Goal: Task Accomplishment & Management: Manage account settings

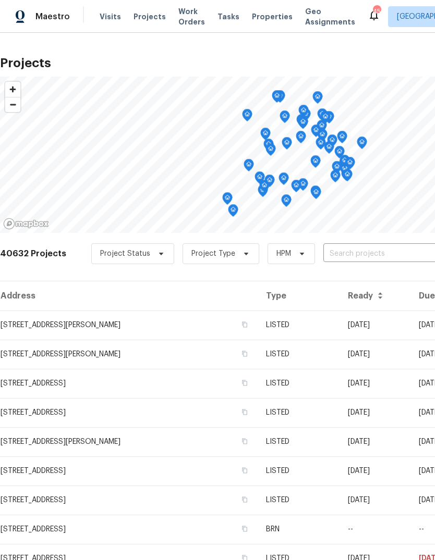
click at [363, 248] on input "text" at bounding box center [382, 254] width 119 height 16
type input "8209 [PERSON_NAME]"
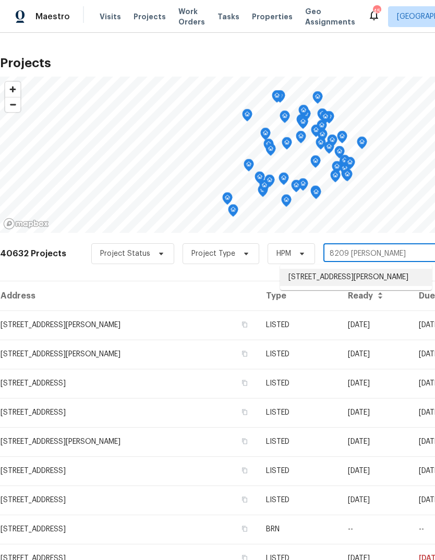
click at [359, 280] on li "[STREET_ADDRESS][PERSON_NAME]" at bounding box center [356, 277] width 152 height 17
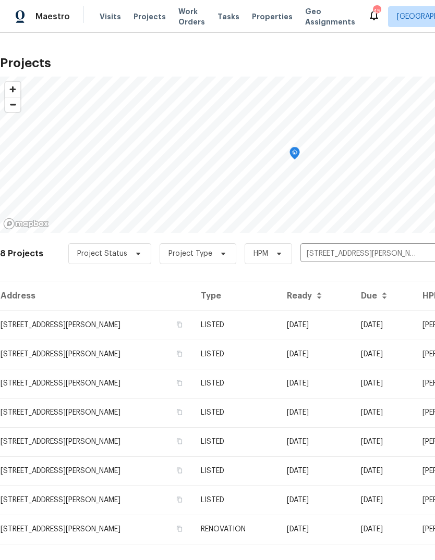
click at [245, 324] on td "LISTED" at bounding box center [234, 325] width 85 height 29
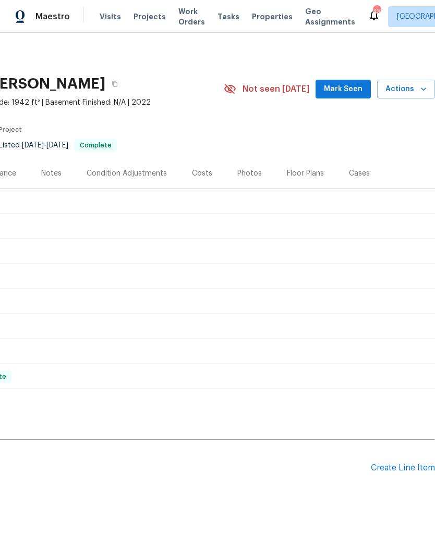
scroll to position [0, 154]
click at [397, 468] on div "Create Line Item" at bounding box center [403, 468] width 64 height 10
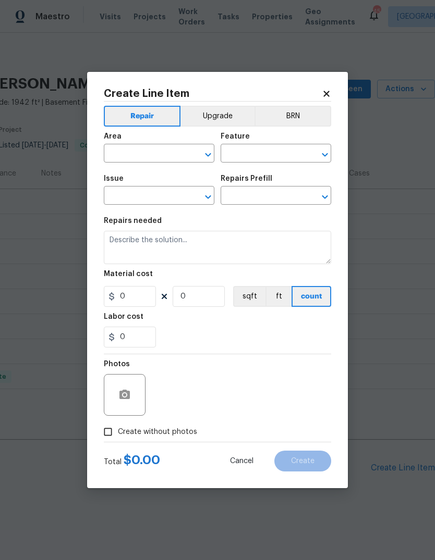
click at [159, 157] on input "text" at bounding box center [144, 154] width 81 height 16
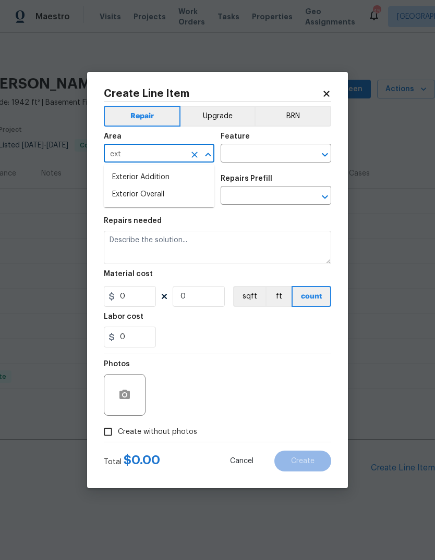
click at [156, 202] on li "Exterior Overall" at bounding box center [159, 194] width 110 height 17
type input "Exterior Overall"
click at [259, 155] on input "text" at bounding box center [260, 154] width 81 height 16
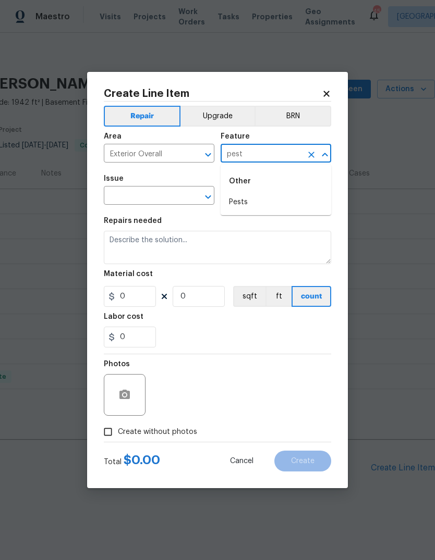
click at [255, 201] on li "Pests" at bounding box center [275, 202] width 110 height 17
type input "Pests"
click at [147, 195] on input "text" at bounding box center [144, 197] width 81 height 16
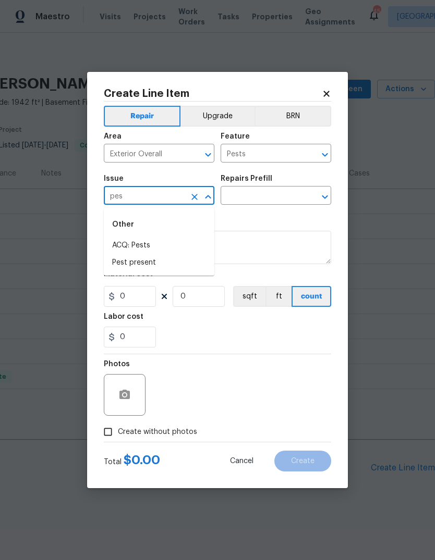
click at [168, 264] on li "Pest present" at bounding box center [159, 262] width 110 height 17
type input "Pest present"
click at [264, 194] on input "text" at bounding box center [260, 197] width 81 height 16
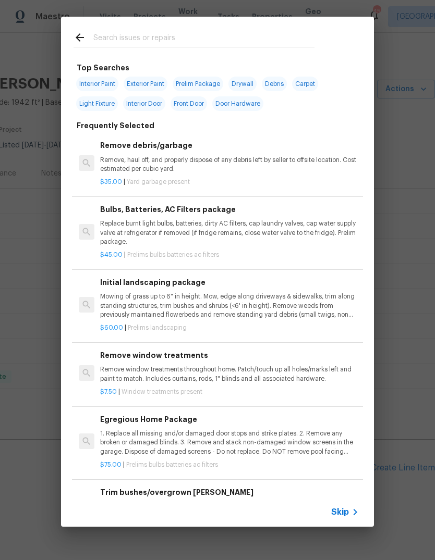
click at [348, 511] on span "Skip" at bounding box center [340, 512] width 18 height 10
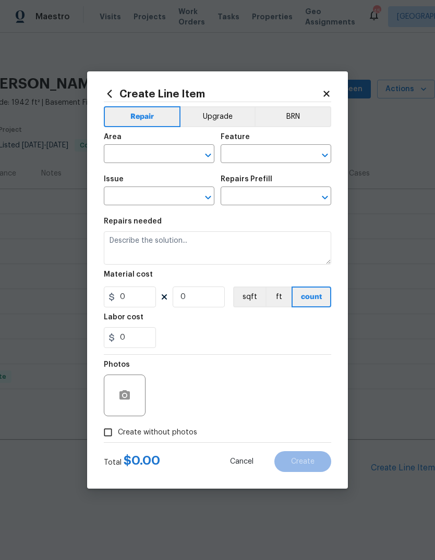
type input "Exterior Overall"
type input "Pests"
type input "Pest present"
click at [284, 198] on input "text" at bounding box center [260, 197] width 81 height 16
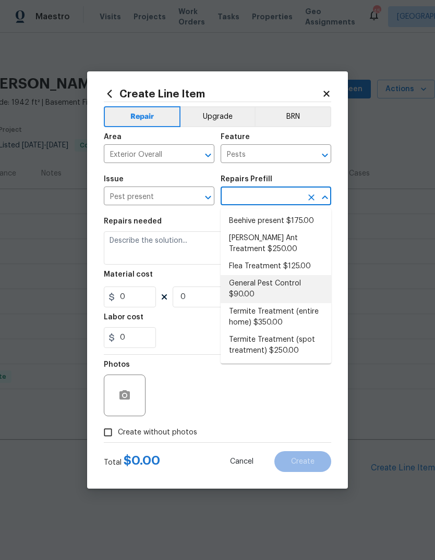
click at [285, 282] on li "General Pest Control $90.00" at bounding box center [275, 289] width 110 height 28
type input "General Pest Control $90.00"
type textarea "General pest treatment for active pest/insect infestation - non termite"
type input "1"
type input "General Pest Control $90.00"
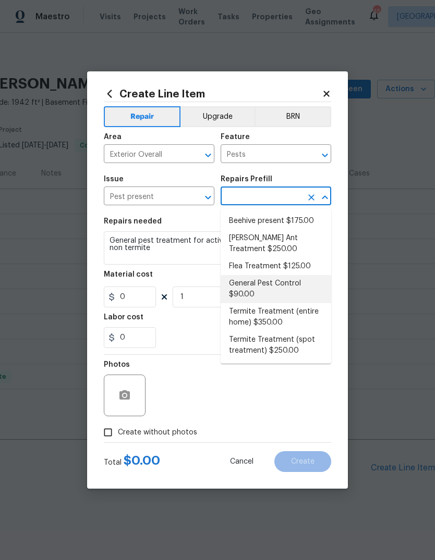
type input "90"
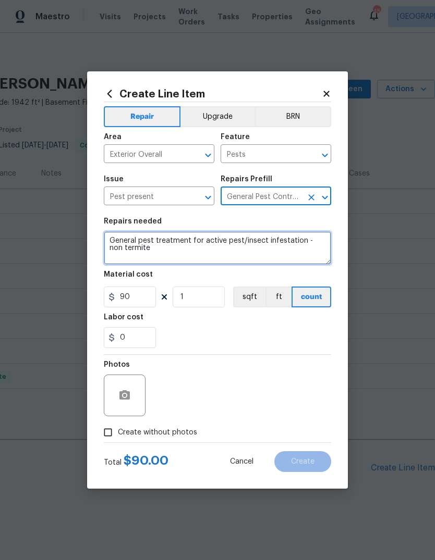
click at [181, 257] on textarea "General pest treatment for active pest/insect infestation - non termite" at bounding box center [217, 247] width 227 height 33
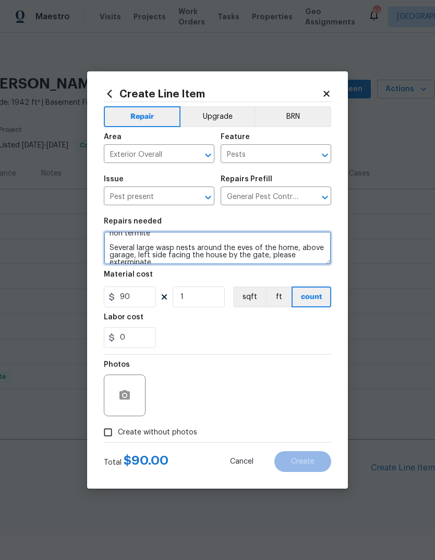
scroll to position [17, 0]
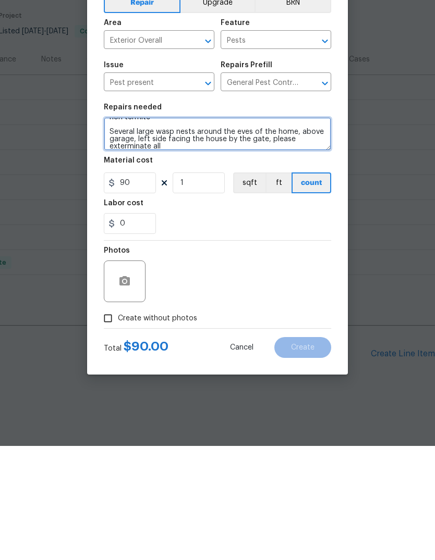
type textarea "General pest treatment for active pest/insect infestation - non termite Several…"
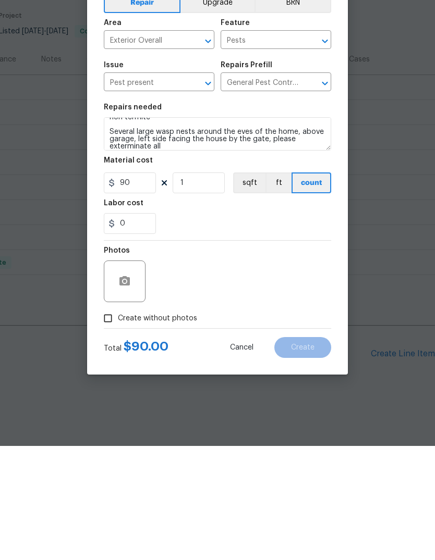
click at [168, 427] on span "Create without photos" at bounding box center [157, 432] width 79 height 11
click at [118, 423] on input "Create without photos" at bounding box center [108, 433] width 20 height 20
checkbox input "true"
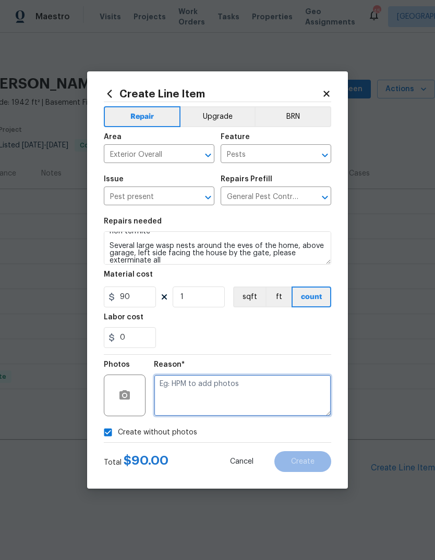
click at [207, 389] on textarea at bounding box center [242, 396] width 177 height 42
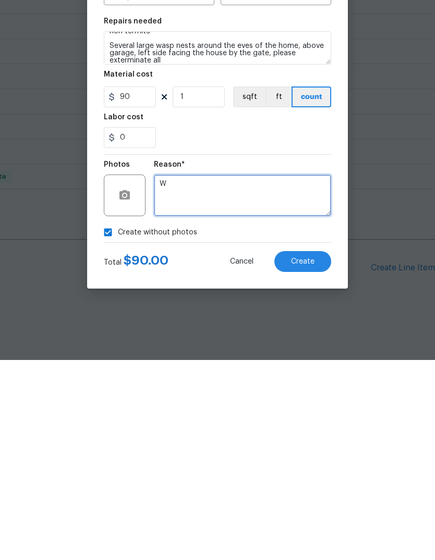
type textarea "W"
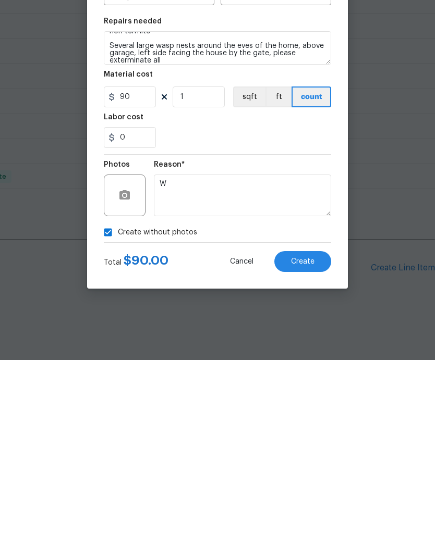
click at [305, 458] on span "Create" at bounding box center [302, 462] width 23 height 8
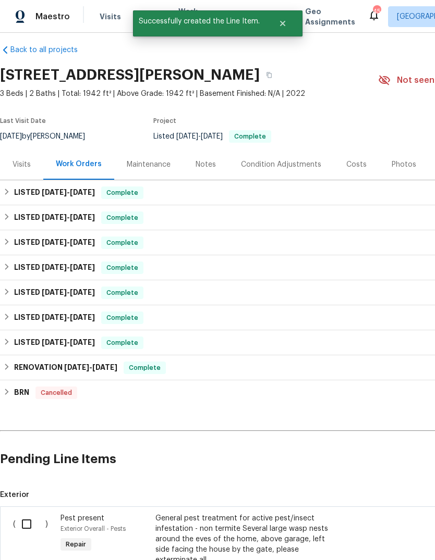
scroll to position [9, 0]
click at [24, 513] on input "checkbox" at bounding box center [31, 524] width 30 height 22
checkbox input "true"
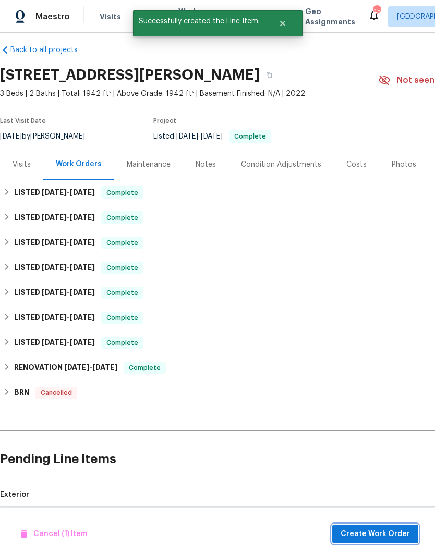
click at [389, 539] on span "Create Work Order" at bounding box center [374, 534] width 69 height 13
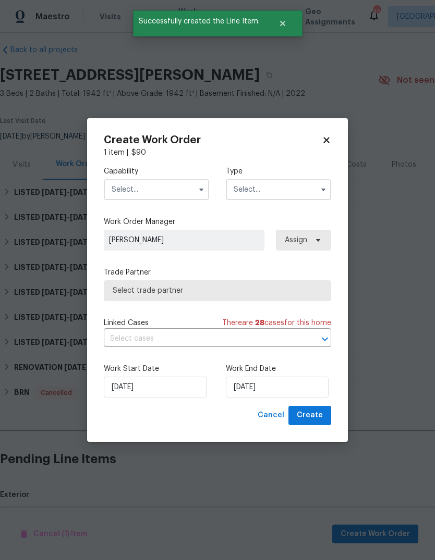
click at [158, 193] on input "text" at bounding box center [156, 189] width 105 height 21
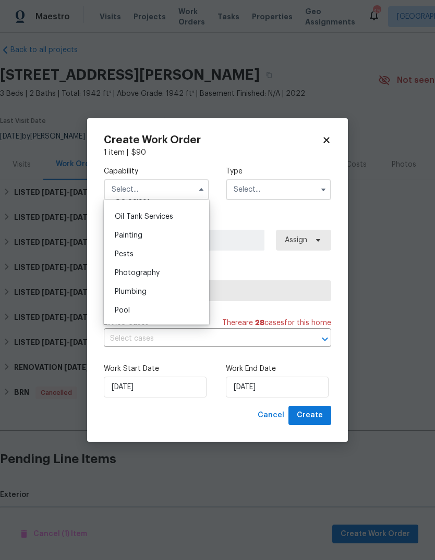
scroll to position [864, 0]
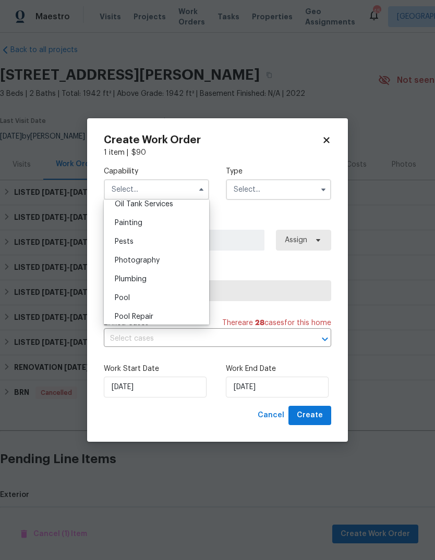
click at [163, 245] on div "Pests" at bounding box center [156, 241] width 100 height 19
type input "Pests"
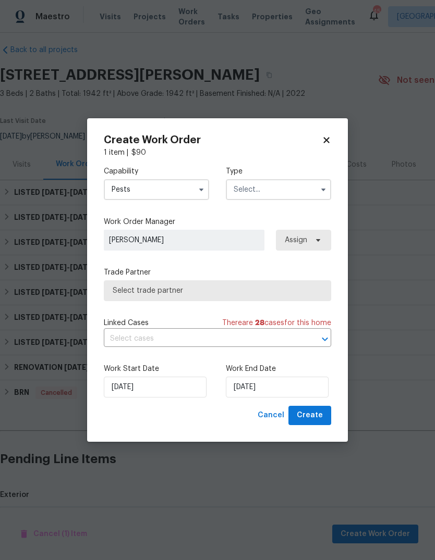
click at [271, 194] on input "text" at bounding box center [278, 189] width 105 height 21
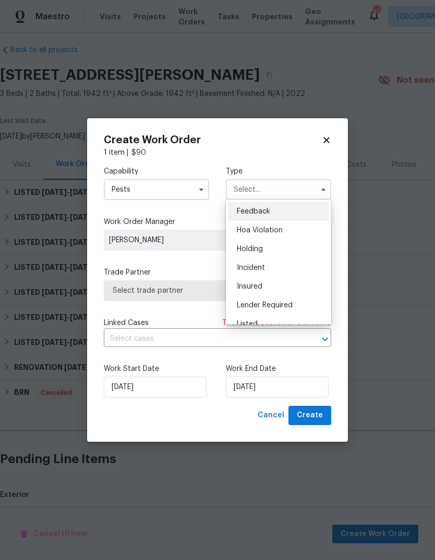
click at [278, 318] on div "Listed" at bounding box center [278, 324] width 100 height 19
type input "Listed"
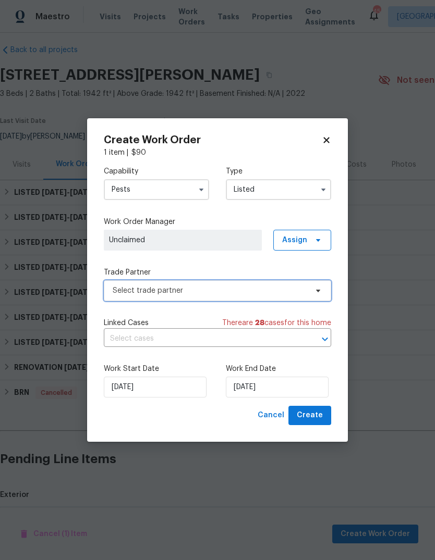
click at [202, 290] on span "Select trade partner" at bounding box center [210, 291] width 194 height 10
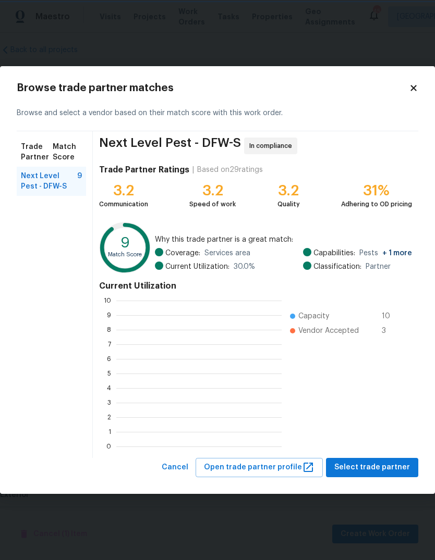
scroll to position [146, 165]
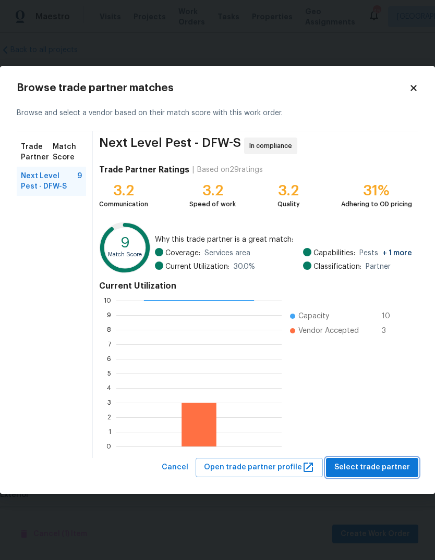
click at [379, 468] on span "Select trade partner" at bounding box center [372, 467] width 76 height 13
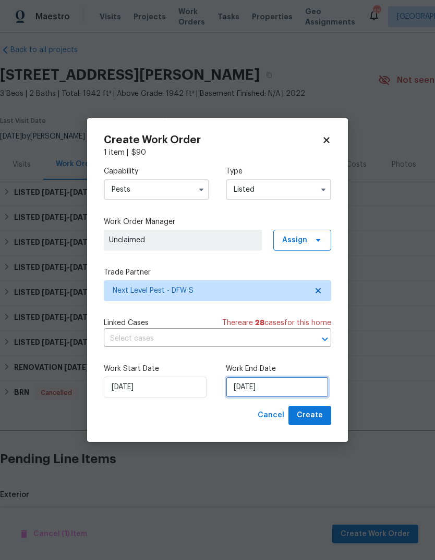
click at [266, 389] on input "[DATE]" at bounding box center [277, 387] width 103 height 21
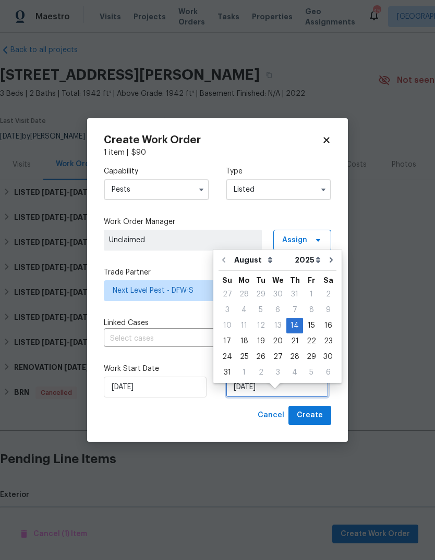
scroll to position [21, 0]
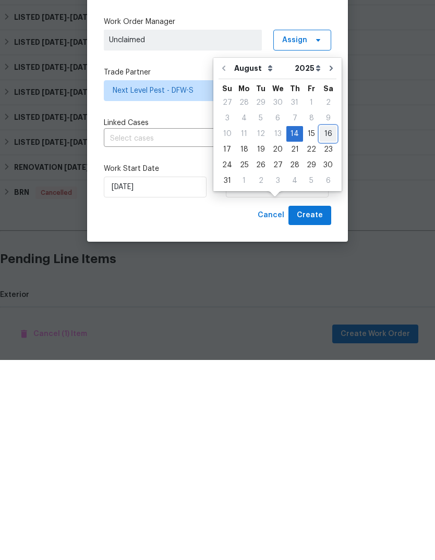
click at [325, 327] on div "16" at bounding box center [327, 334] width 17 height 15
type input "[DATE]"
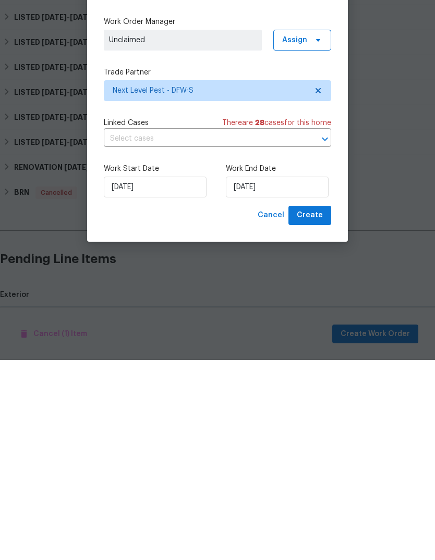
scroll to position [39, 0]
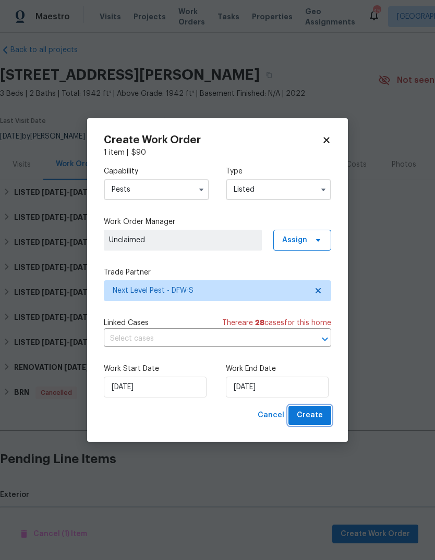
click at [306, 418] on span "Create" at bounding box center [310, 415] width 26 height 13
checkbox input "false"
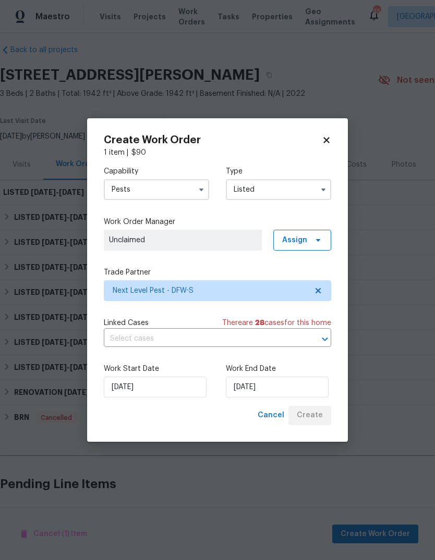
scroll to position [0, 0]
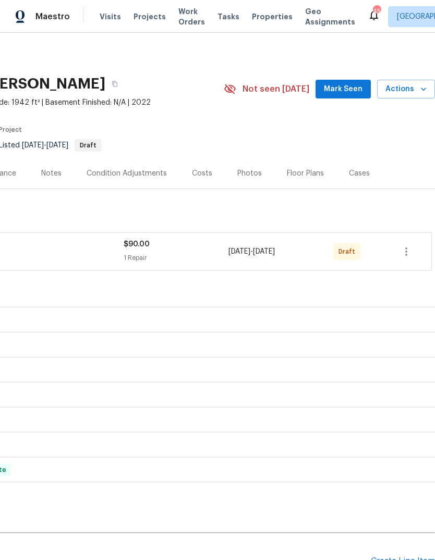
scroll to position [0, 154]
click at [406, 255] on icon "button" at bounding box center [406, 252] width 2 height 8
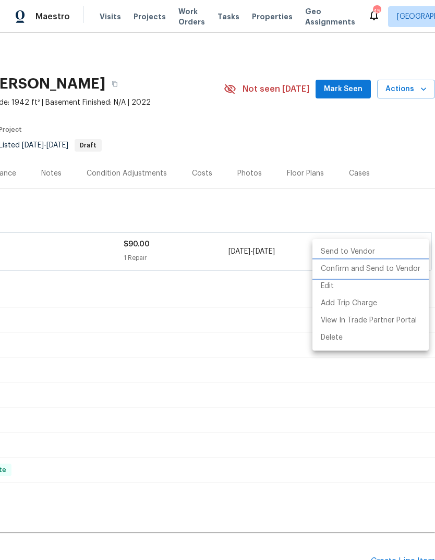
click at [388, 267] on li "Confirm and Send to Vendor" at bounding box center [370, 269] width 116 height 17
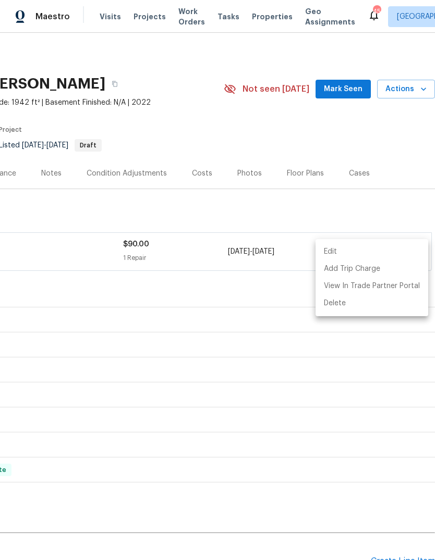
click at [388, 209] on div at bounding box center [217, 280] width 435 height 560
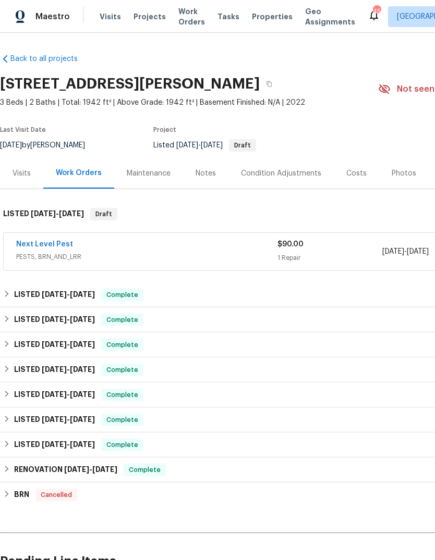
scroll to position [0, 0]
click at [55, 247] on link "Next Level Pest" at bounding box center [44, 244] width 57 height 7
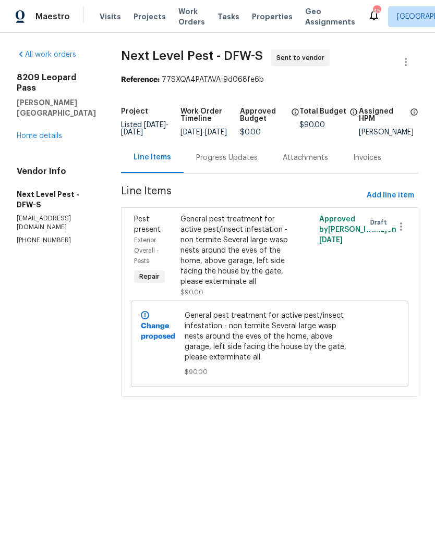
click at [233, 157] on div "Progress Updates" at bounding box center [226, 157] width 87 height 31
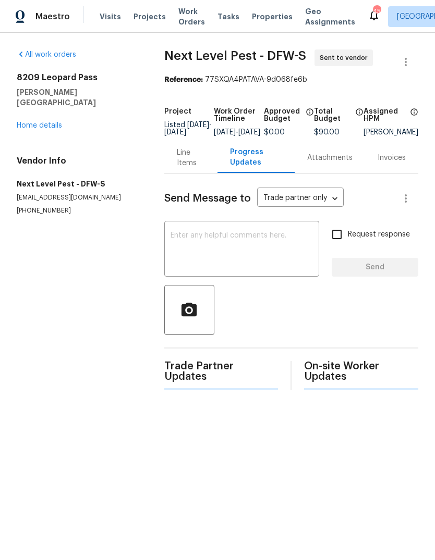
click at [223, 240] on textarea at bounding box center [241, 250] width 142 height 36
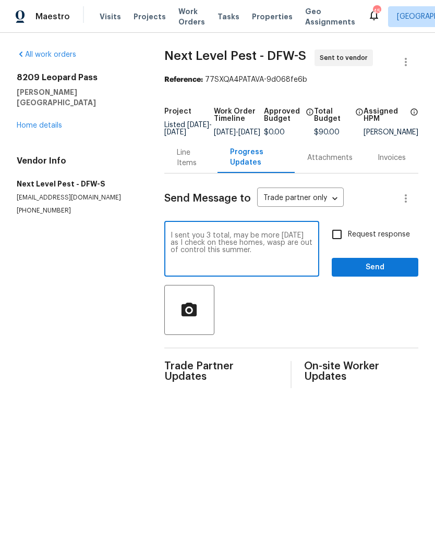
type textarea "I sent you 3 total, may be more tomorrow as I check on these homes, wasp are ou…"
click at [375, 277] on button "Send" at bounding box center [374, 267] width 87 height 19
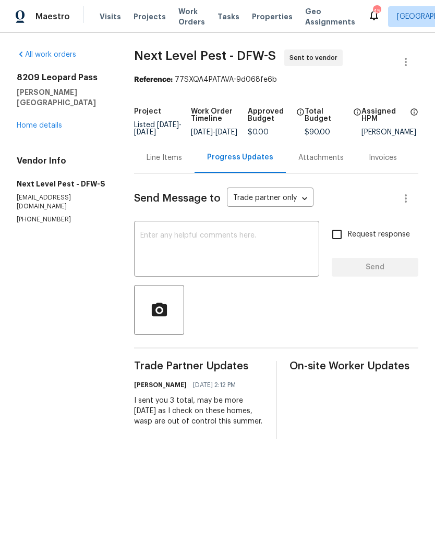
click at [141, 19] on span "Projects" at bounding box center [149, 16] width 32 height 10
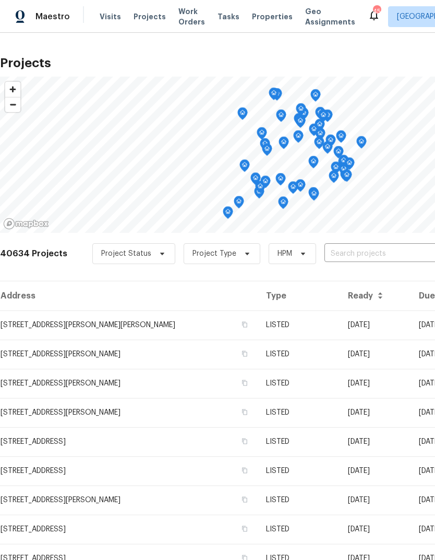
click at [362, 252] on input "text" at bounding box center [383, 254] width 119 height 16
type input "124 cro"
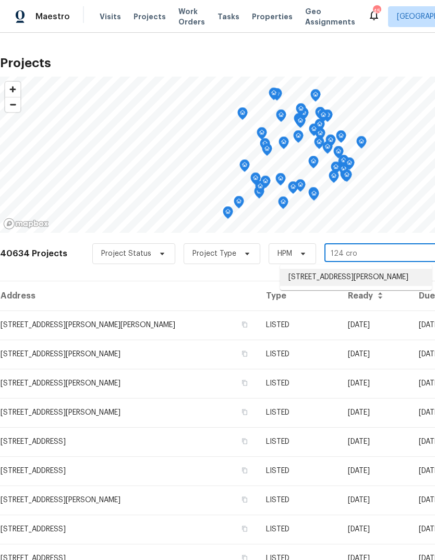
click at [360, 283] on li "[STREET_ADDRESS][PERSON_NAME]" at bounding box center [356, 277] width 152 height 17
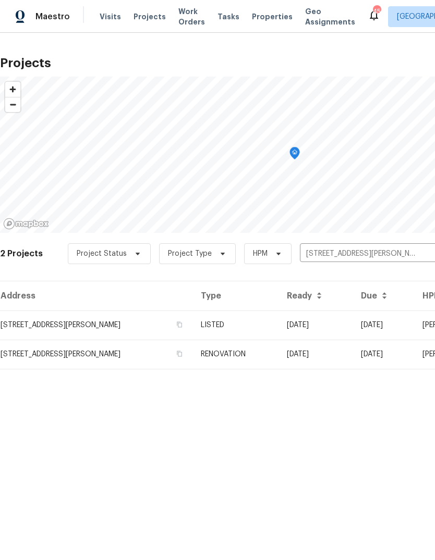
click at [254, 330] on td "LISTED" at bounding box center [234, 325] width 85 height 29
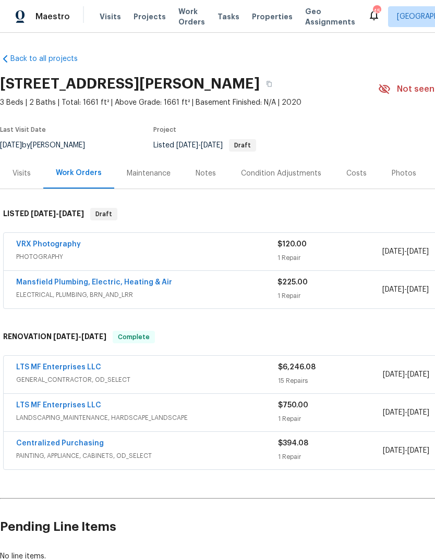
click at [134, 280] on link "Mansfield Plumbing, Electric, Heating & Air" at bounding box center [94, 282] width 156 height 7
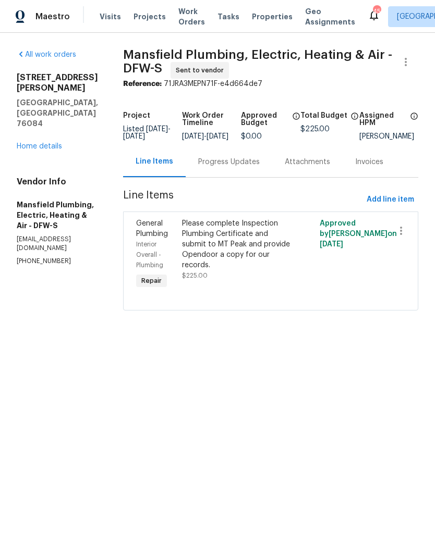
click at [50, 143] on link "Home details" at bounding box center [39, 146] width 45 height 7
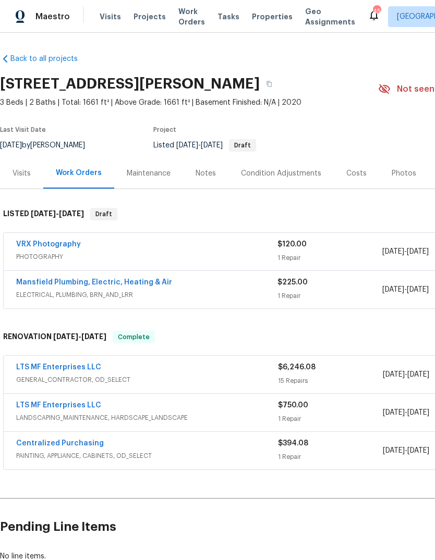
click at [78, 366] on link "LTS MF Enterprises LLC" at bounding box center [58, 367] width 85 height 7
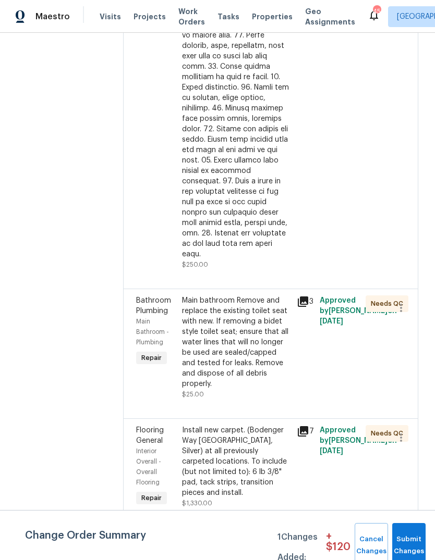
scroll to position [1419, 0]
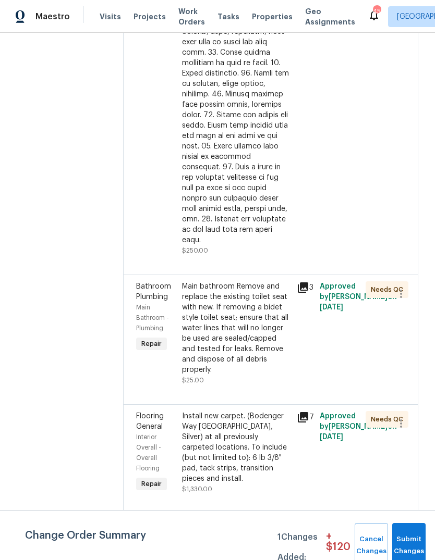
click at [198, 411] on div "Install new carpet. (Bodenger Way 945 Winter Ash, Silver) at all previously car…" at bounding box center [236, 447] width 108 height 73
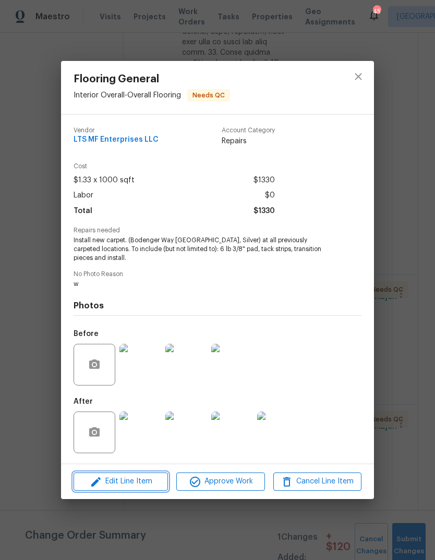
click at [122, 480] on span "Edit Line Item" at bounding box center [121, 481] width 88 height 13
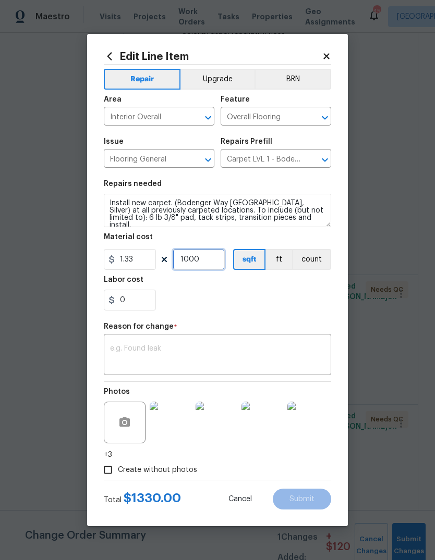
click at [223, 261] on input "1000" at bounding box center [199, 259] width 52 height 21
type input "1"
click at [140, 263] on input "1.33" at bounding box center [130, 259] width 52 height 21
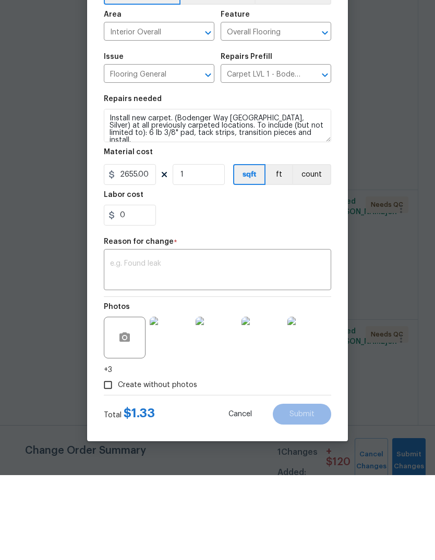
click at [212, 345] on textarea at bounding box center [217, 356] width 215 height 22
type input "2655"
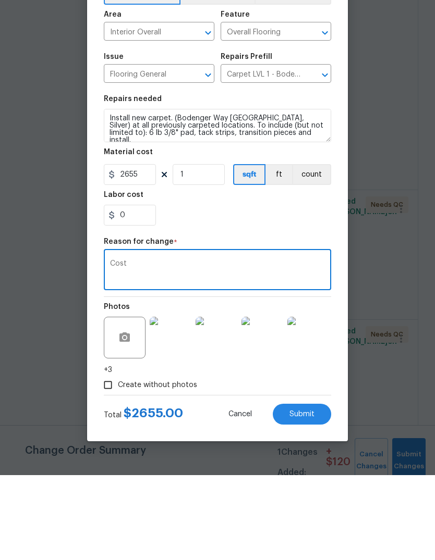
type textarea "Cost"
click at [147, 249] on input "2655" at bounding box center [130, 259] width 52 height 21
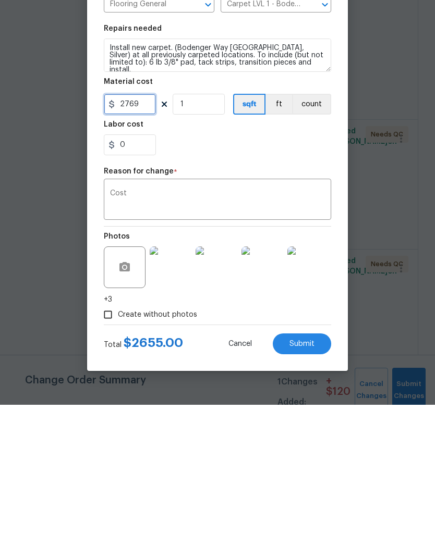
type input "2769"
click at [298, 496] on span "Submit" at bounding box center [301, 500] width 25 height 8
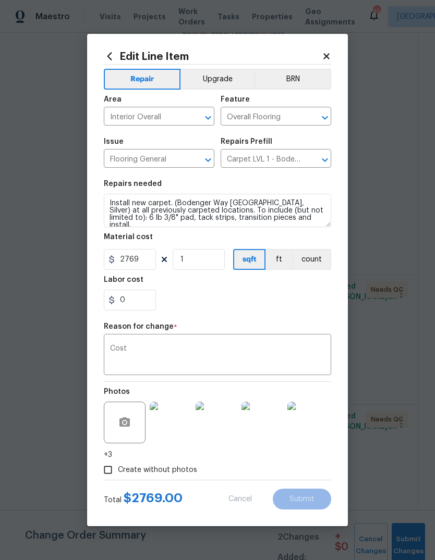
type input "1000"
type input "1.33"
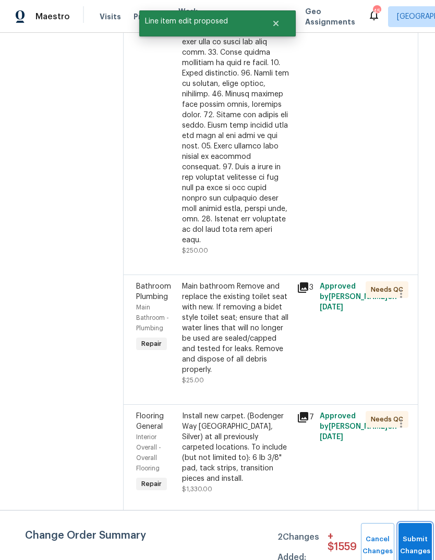
click at [411, 539] on button "Submit Changes" at bounding box center [414, 545] width 33 height 45
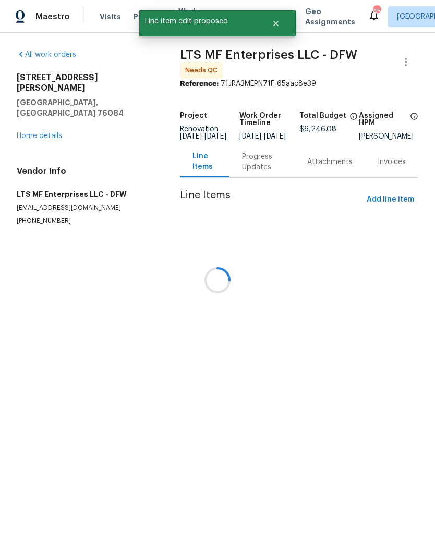
scroll to position [0, 0]
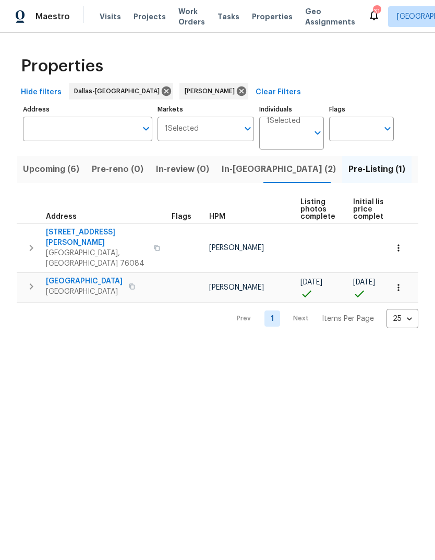
click at [129, 284] on icon "button" at bounding box center [132, 287] width 6 height 6
click at [87, 276] on span "9318 Monticello Dr" at bounding box center [84, 281] width 77 height 10
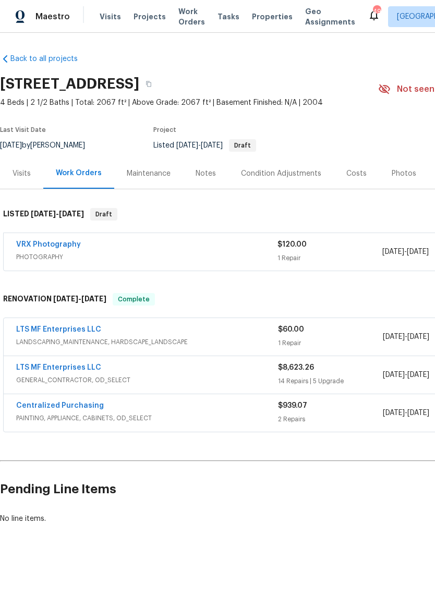
click at [71, 364] on link "LTS MF Enterprises LLC" at bounding box center [58, 367] width 85 height 7
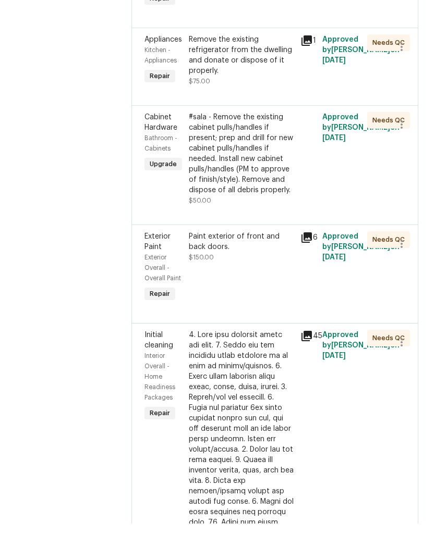
scroll to position [39, 0]
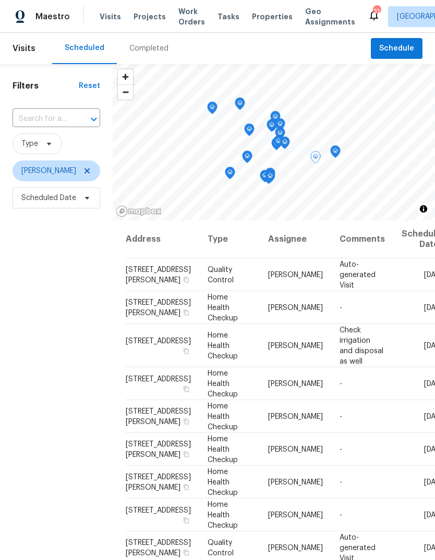
click at [0, 0] on icon at bounding box center [0, 0] width 0 height 0
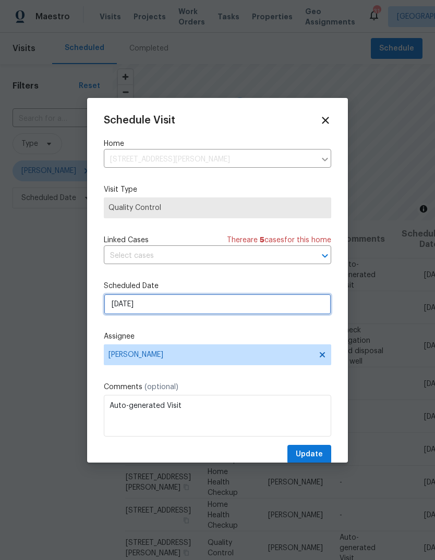
click at [163, 308] on input "[DATE]" at bounding box center [217, 304] width 227 height 21
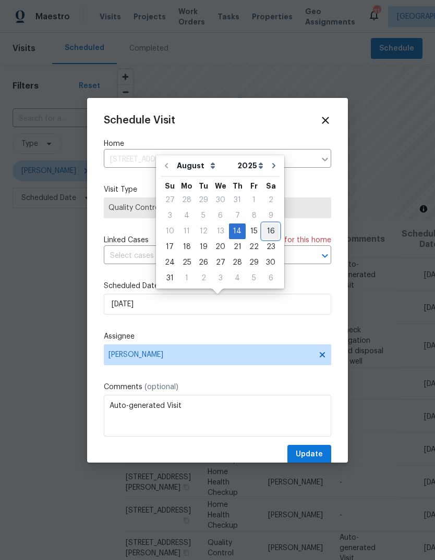
click at [264, 229] on div "16" at bounding box center [270, 231] width 17 height 15
type input "[DATE]"
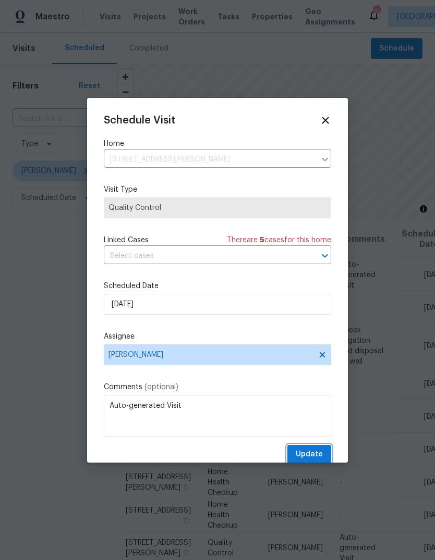
click at [313, 452] on span "Update" at bounding box center [309, 454] width 27 height 13
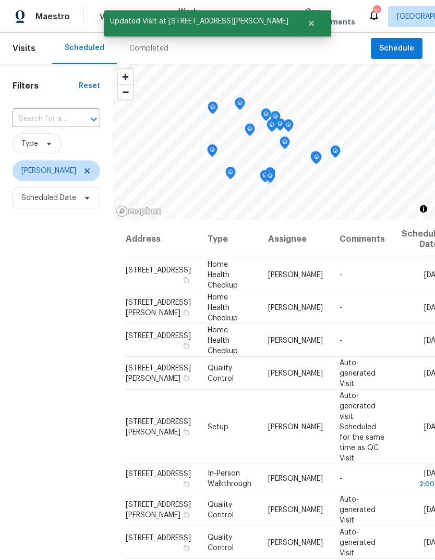
click at [0, 0] on icon at bounding box center [0, 0] width 0 height 0
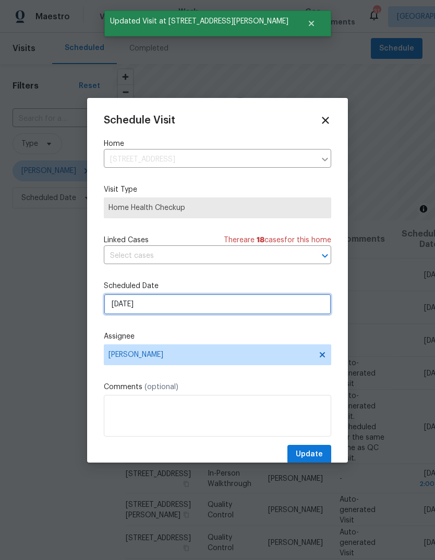
click at [165, 308] on input "[DATE]" at bounding box center [217, 304] width 227 height 21
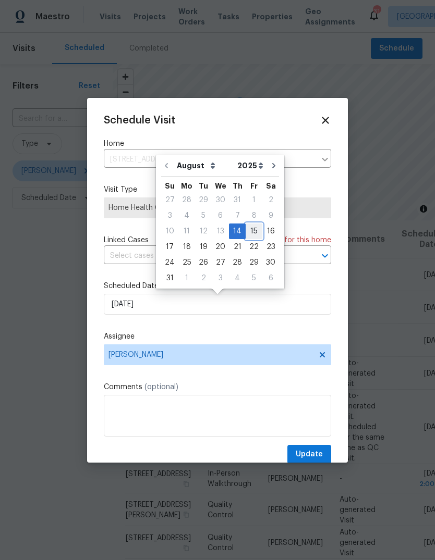
click at [245, 231] on div "15" at bounding box center [253, 231] width 17 height 15
type input "8/15/2025"
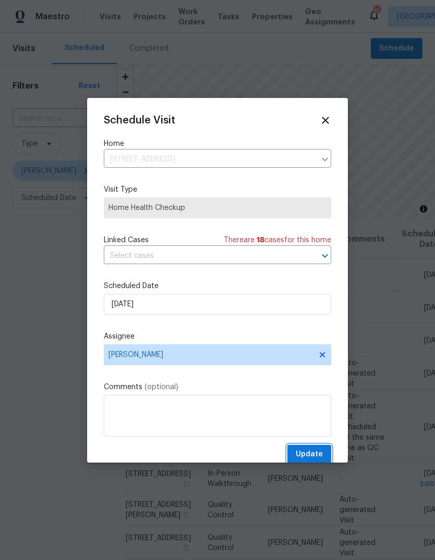
click at [313, 453] on span "Update" at bounding box center [309, 454] width 27 height 13
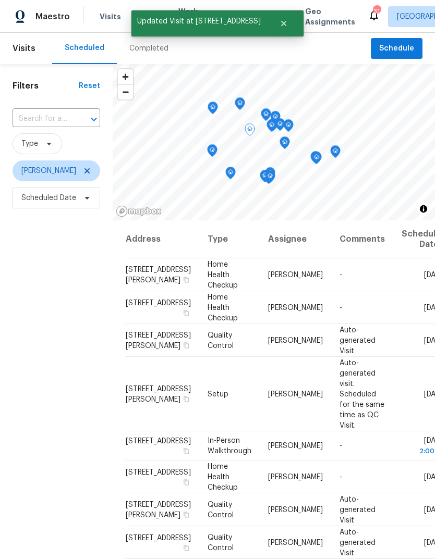
click at [0, 0] on icon at bounding box center [0, 0] width 0 height 0
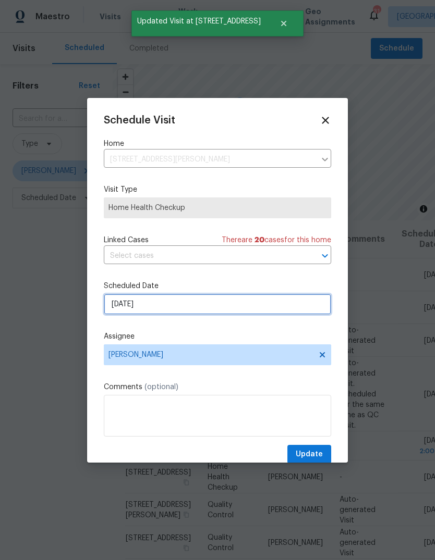
click at [170, 309] on input "[DATE]" at bounding box center [217, 304] width 227 height 21
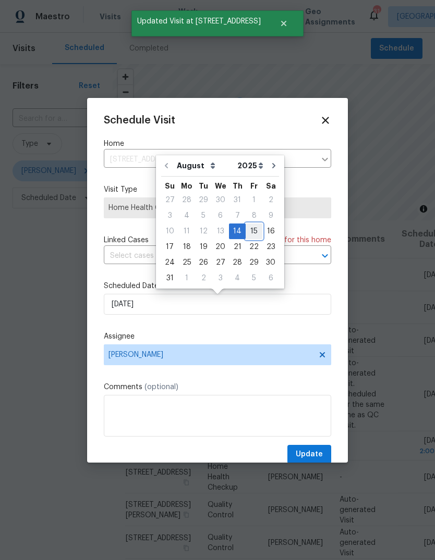
click at [251, 231] on div "15" at bounding box center [253, 231] width 17 height 15
type input "8/15/2025"
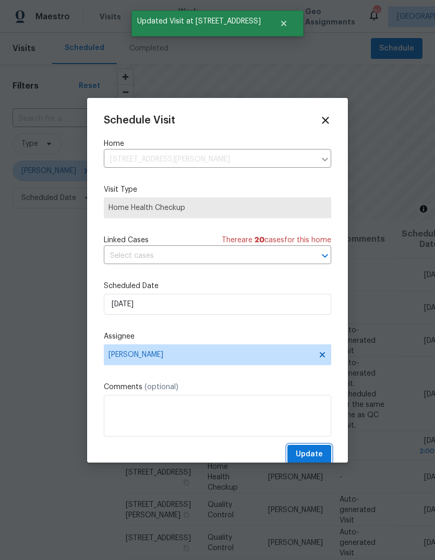
click at [319, 453] on span "Update" at bounding box center [309, 454] width 27 height 13
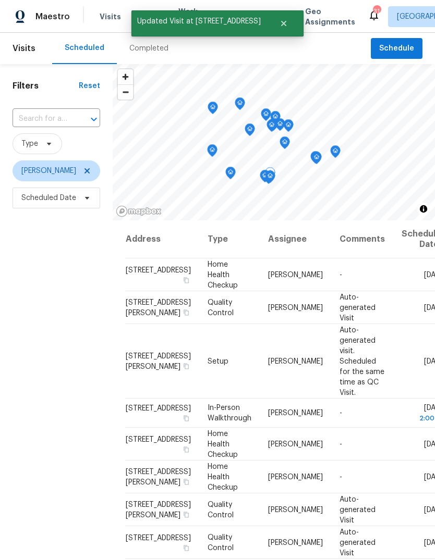
click at [0, 0] on icon at bounding box center [0, 0] width 0 height 0
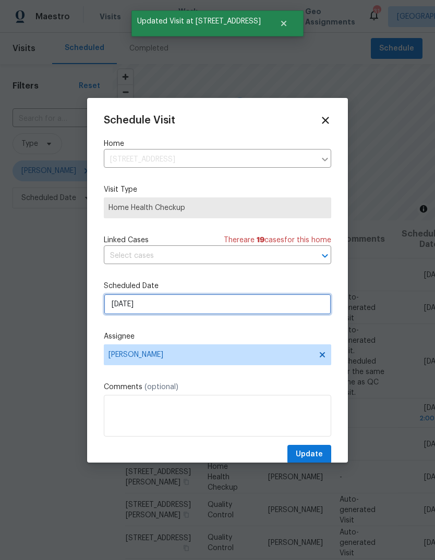
click at [163, 303] on input "[DATE]" at bounding box center [217, 304] width 227 height 21
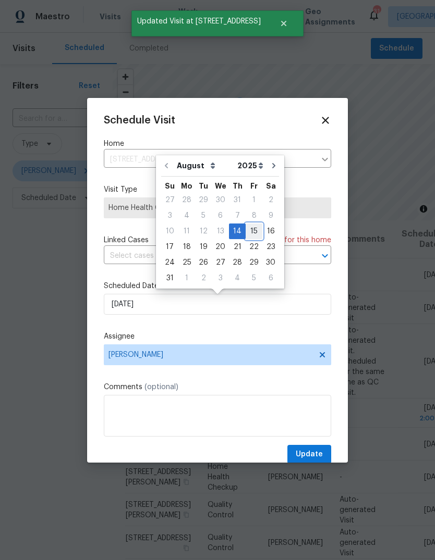
click at [251, 233] on div "15" at bounding box center [253, 231] width 17 height 15
type input "8/15/2025"
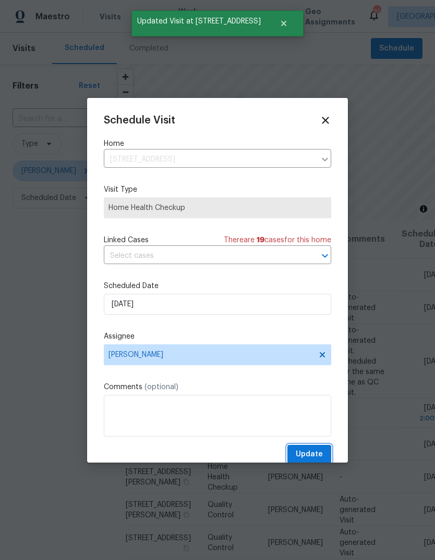
click at [314, 453] on span "Update" at bounding box center [309, 454] width 27 height 13
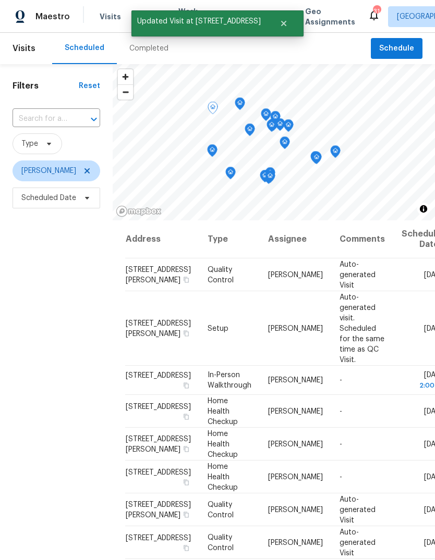
click at [0, 0] on icon at bounding box center [0, 0] width 0 height 0
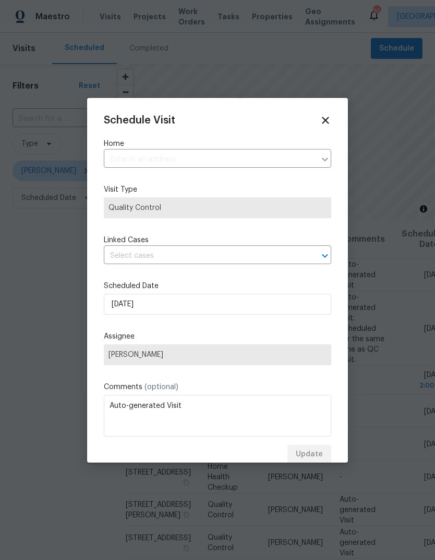
type input "364 Bonita St, Weatherford, TX 76087"
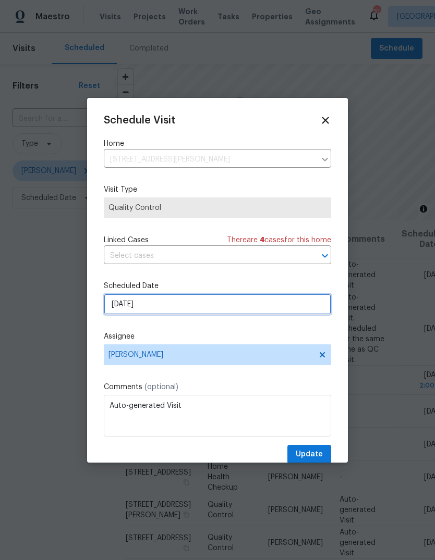
click at [155, 307] on input "8/15/2025" at bounding box center [217, 304] width 227 height 21
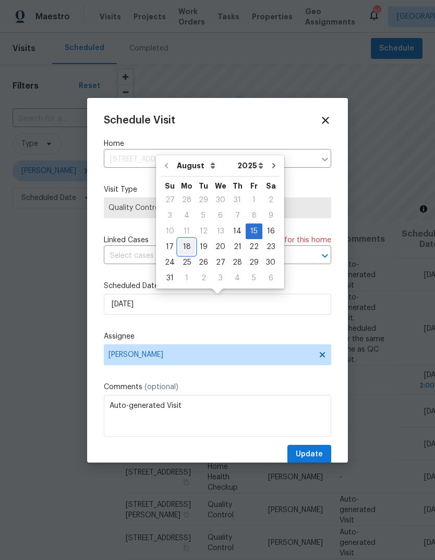
click at [191, 245] on div "18" at bounding box center [186, 247] width 17 height 15
type input "8/18/2025"
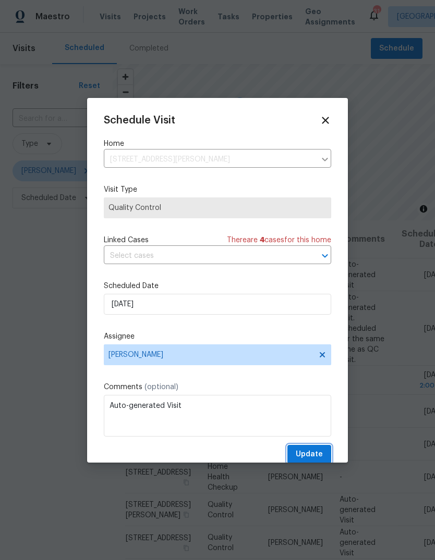
click at [313, 454] on span "Update" at bounding box center [309, 454] width 27 height 13
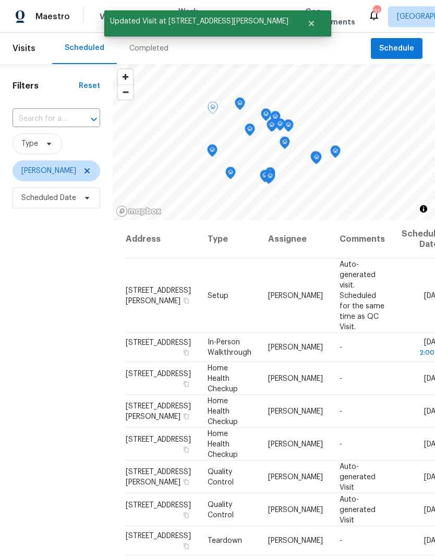
click at [0, 0] on icon at bounding box center [0, 0] width 0 height 0
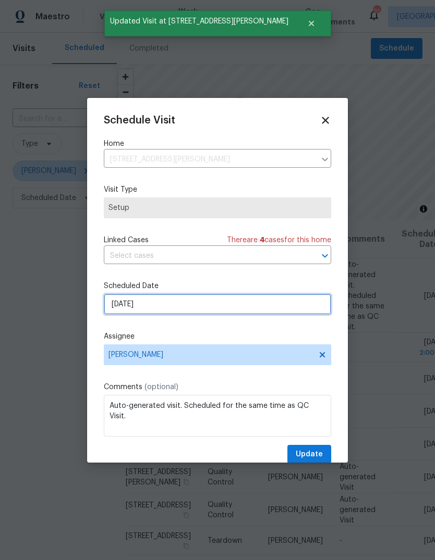
click at [163, 304] on input "8/15/2025" at bounding box center [217, 304] width 227 height 21
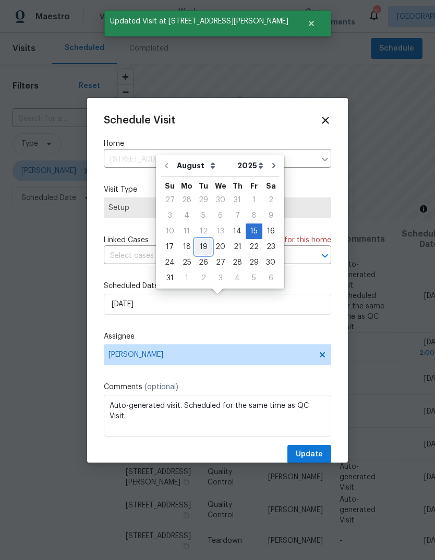
click at [195, 244] on div "19" at bounding box center [203, 247] width 17 height 15
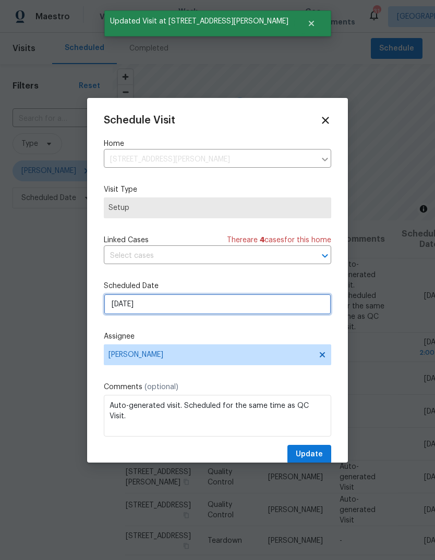
click at [168, 302] on input "8/19/2025" at bounding box center [217, 304] width 227 height 21
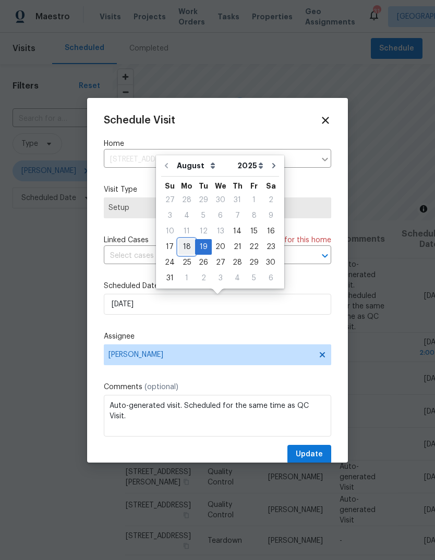
click at [184, 245] on div "18" at bounding box center [186, 247] width 17 height 15
type input "8/18/2025"
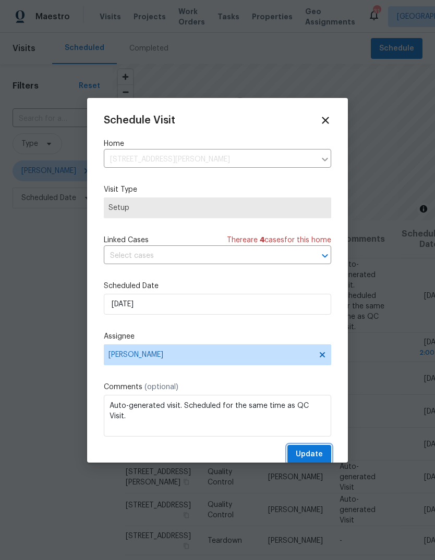
click at [310, 455] on span "Update" at bounding box center [309, 454] width 27 height 13
